Goal: Task Accomplishment & Management: Manage account settings

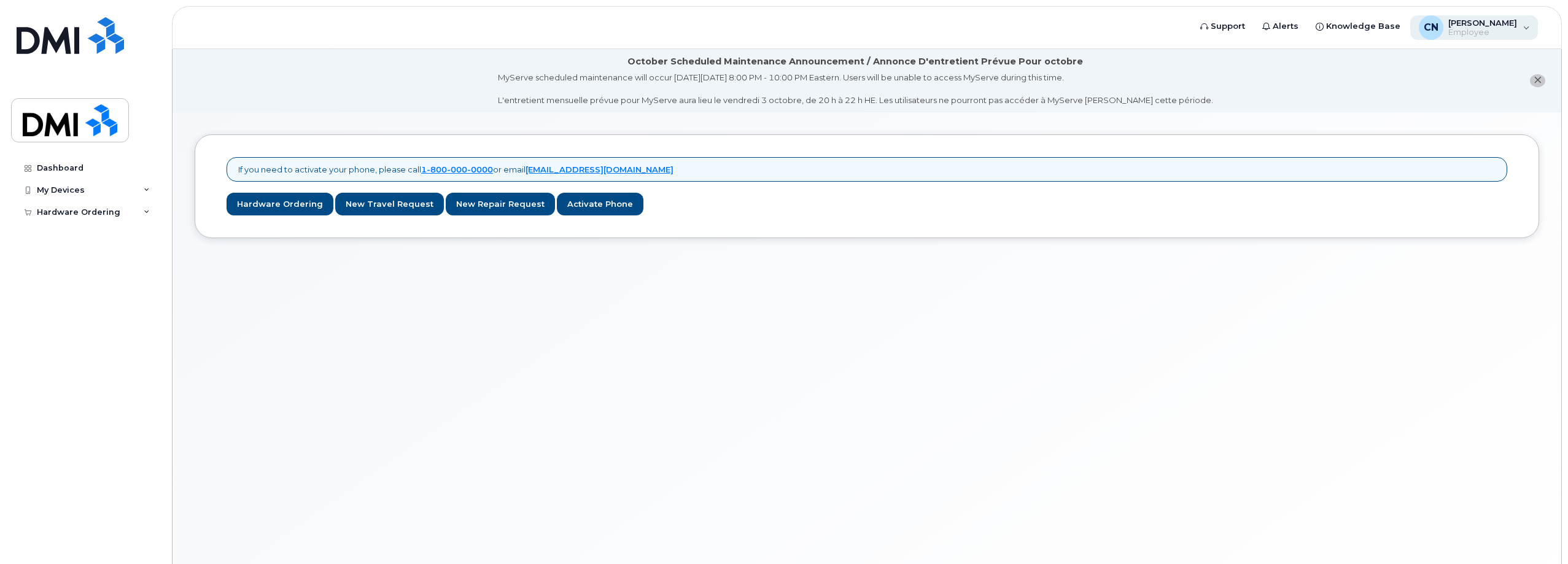
click at [1485, 26] on span "[PERSON_NAME]" at bounding box center [1482, 23] width 69 height 10
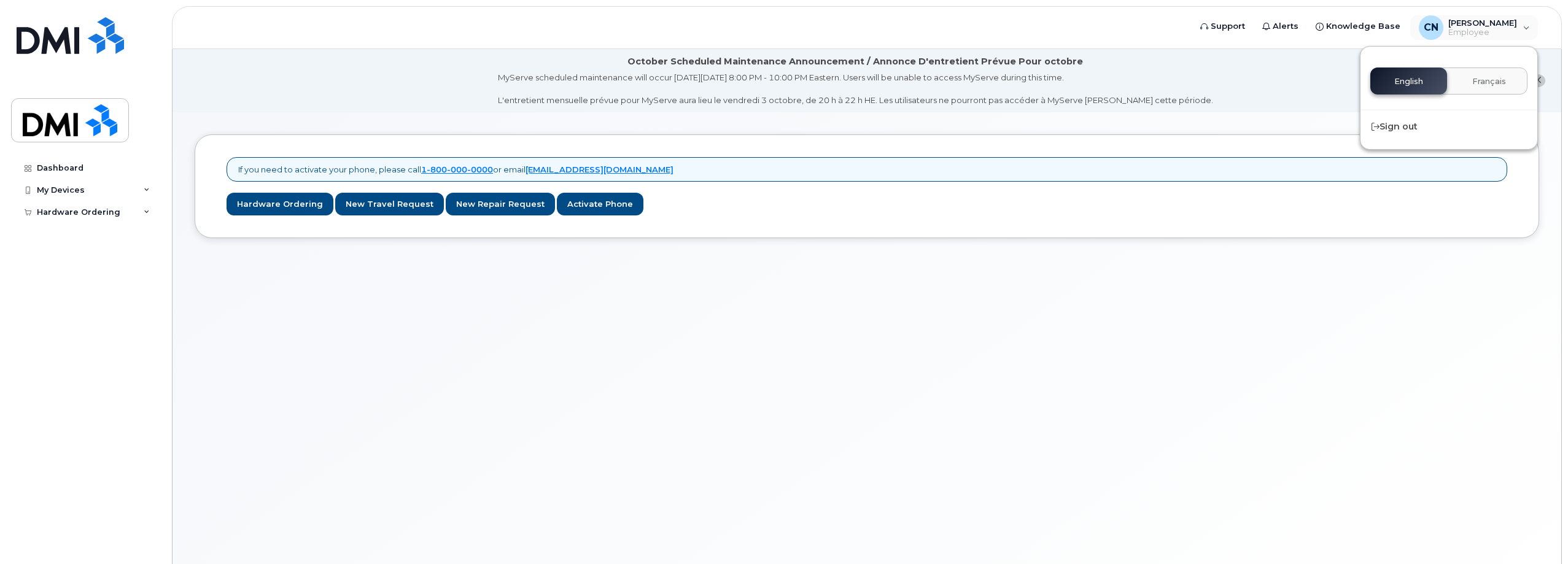
click at [834, 348] on div "If you need to activate your phone, please call [PHONE_NUMBER] or email [EMAIL_…" at bounding box center [866, 353] width 1388 height 482
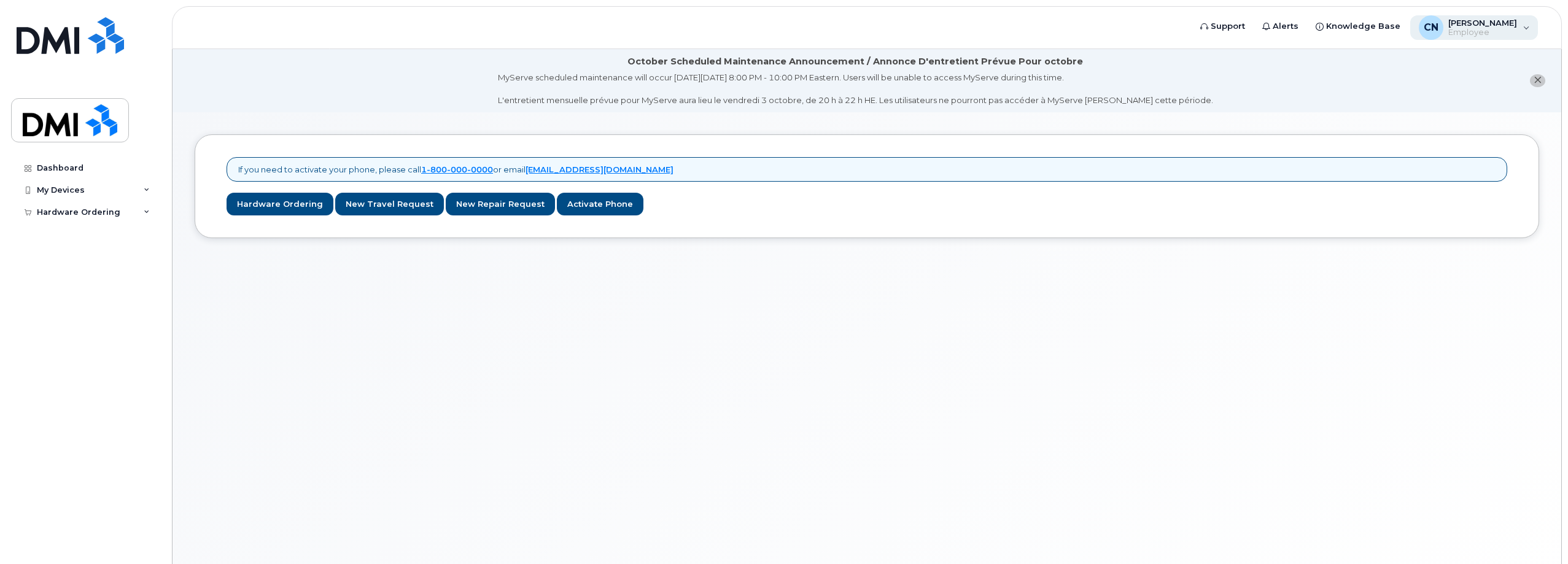
click at [1499, 21] on span "[PERSON_NAME]" at bounding box center [1482, 23] width 69 height 10
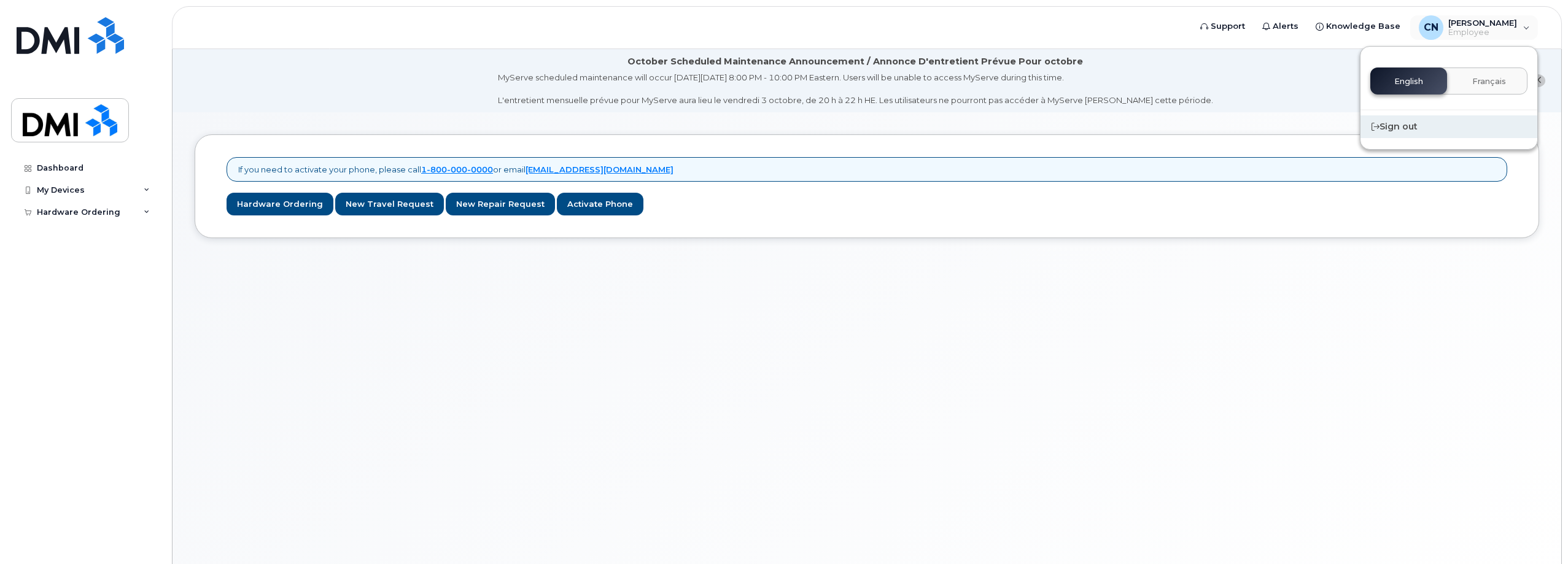
click at [1413, 133] on div "Sign out" at bounding box center [1448, 127] width 177 height 23
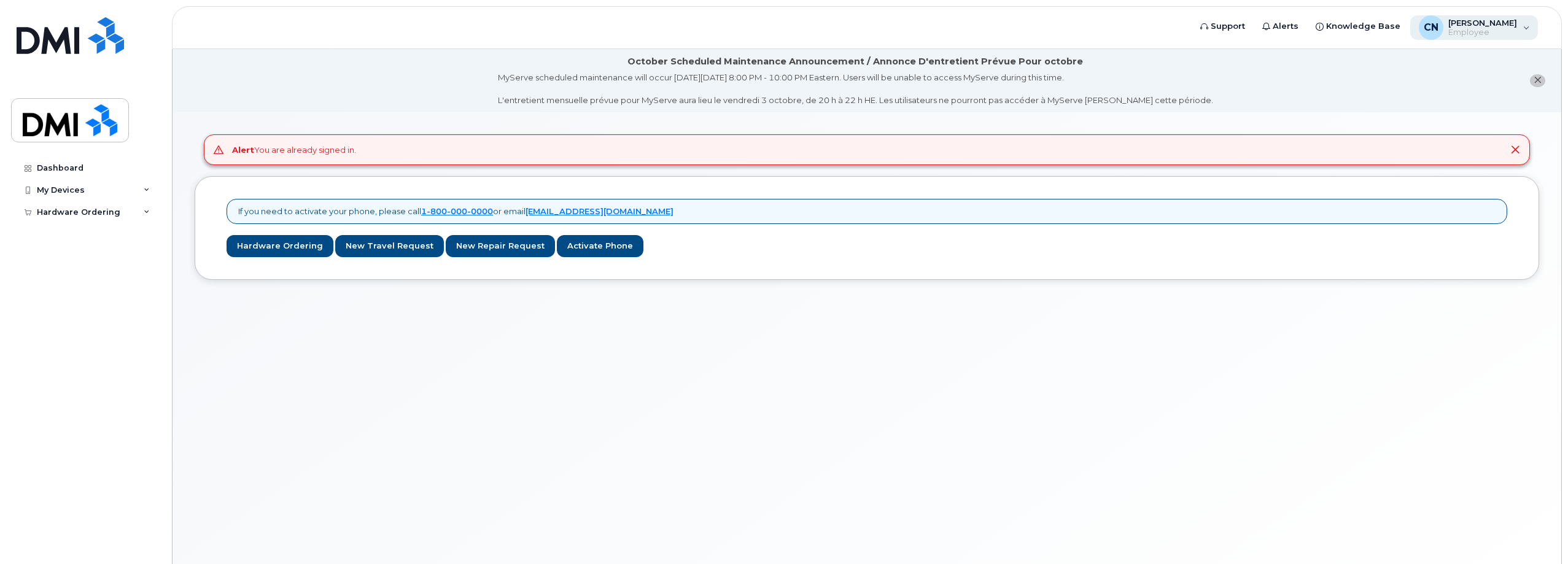
click at [1468, 26] on span "[PERSON_NAME]" at bounding box center [1482, 23] width 69 height 10
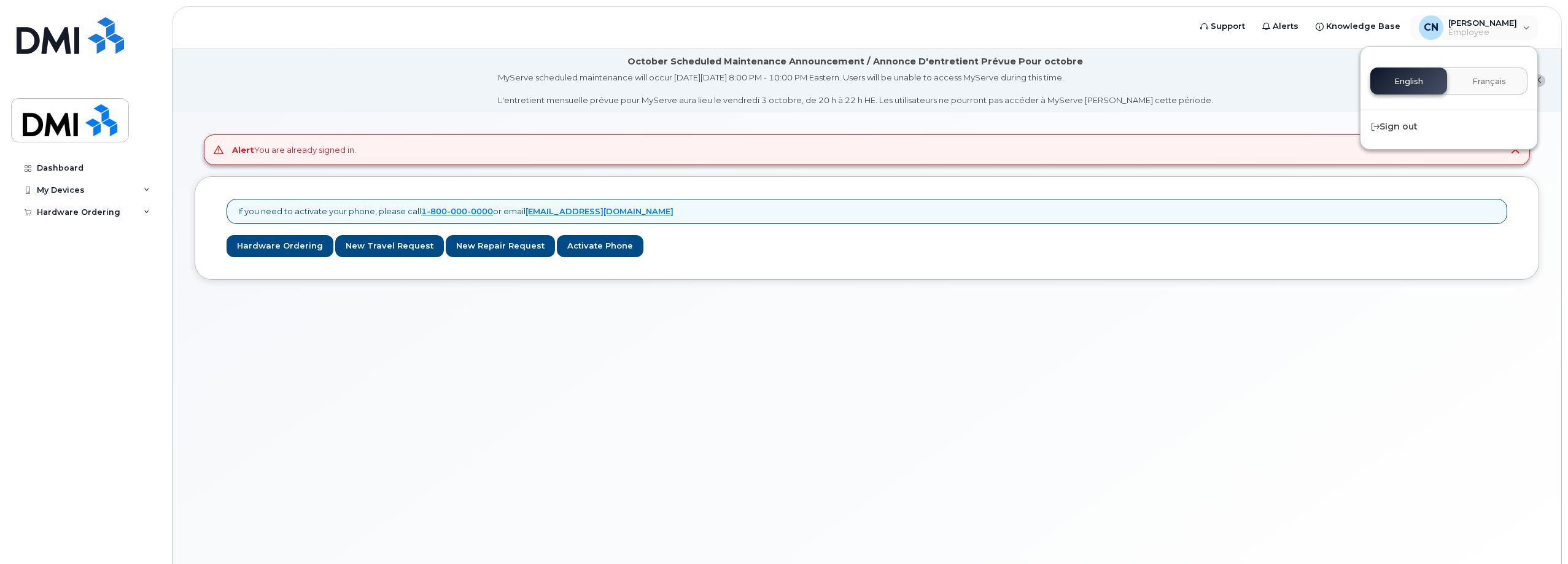
click at [1266, 84] on li "October Scheduled Maintenance Announcement / Annonce D'entretient Prévue Pour o…" at bounding box center [866, 80] width 1388 height 63
